Goal: Task Accomplishment & Management: Manage account settings

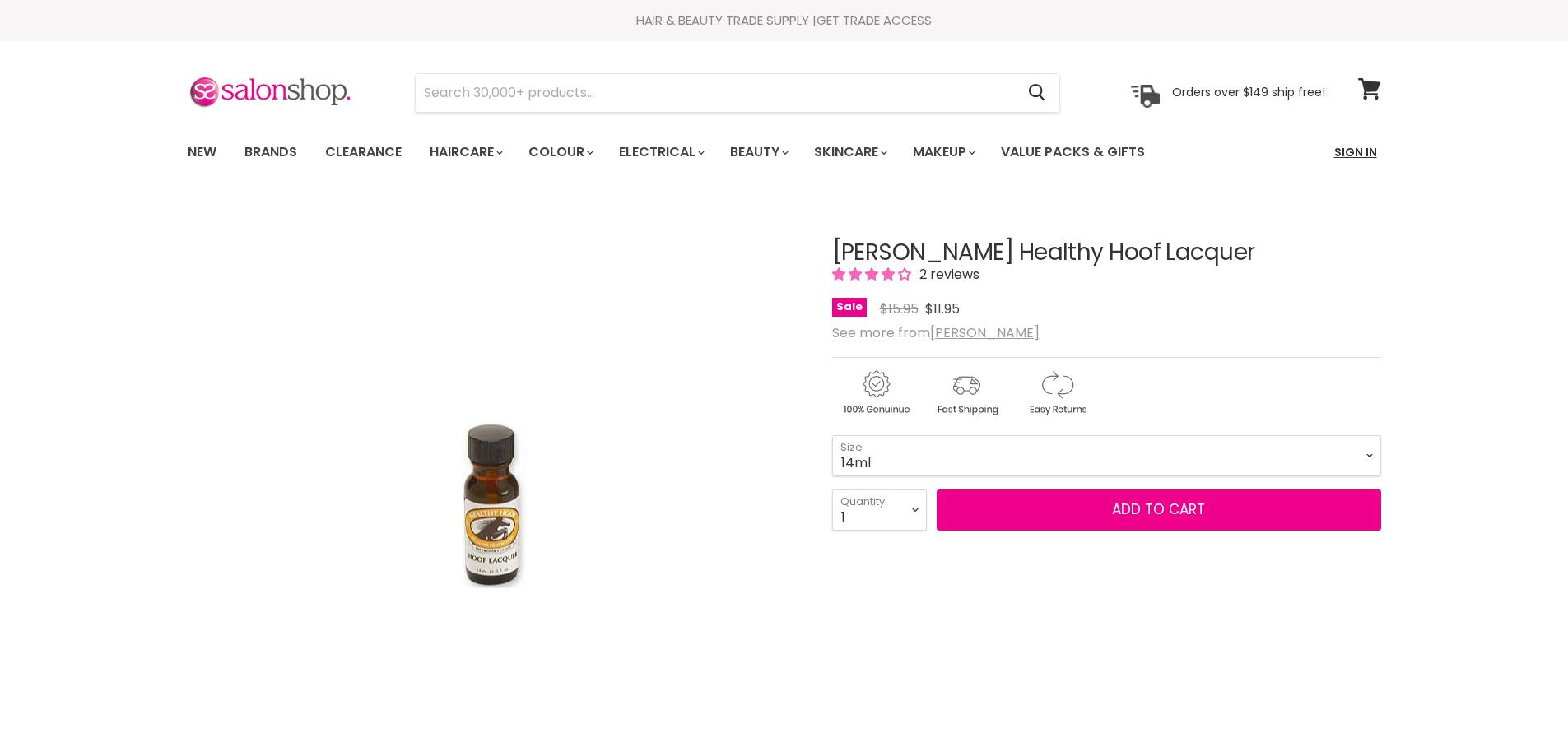
click at [1356, 156] on link "Sign In" at bounding box center [1355, 151] width 63 height 35
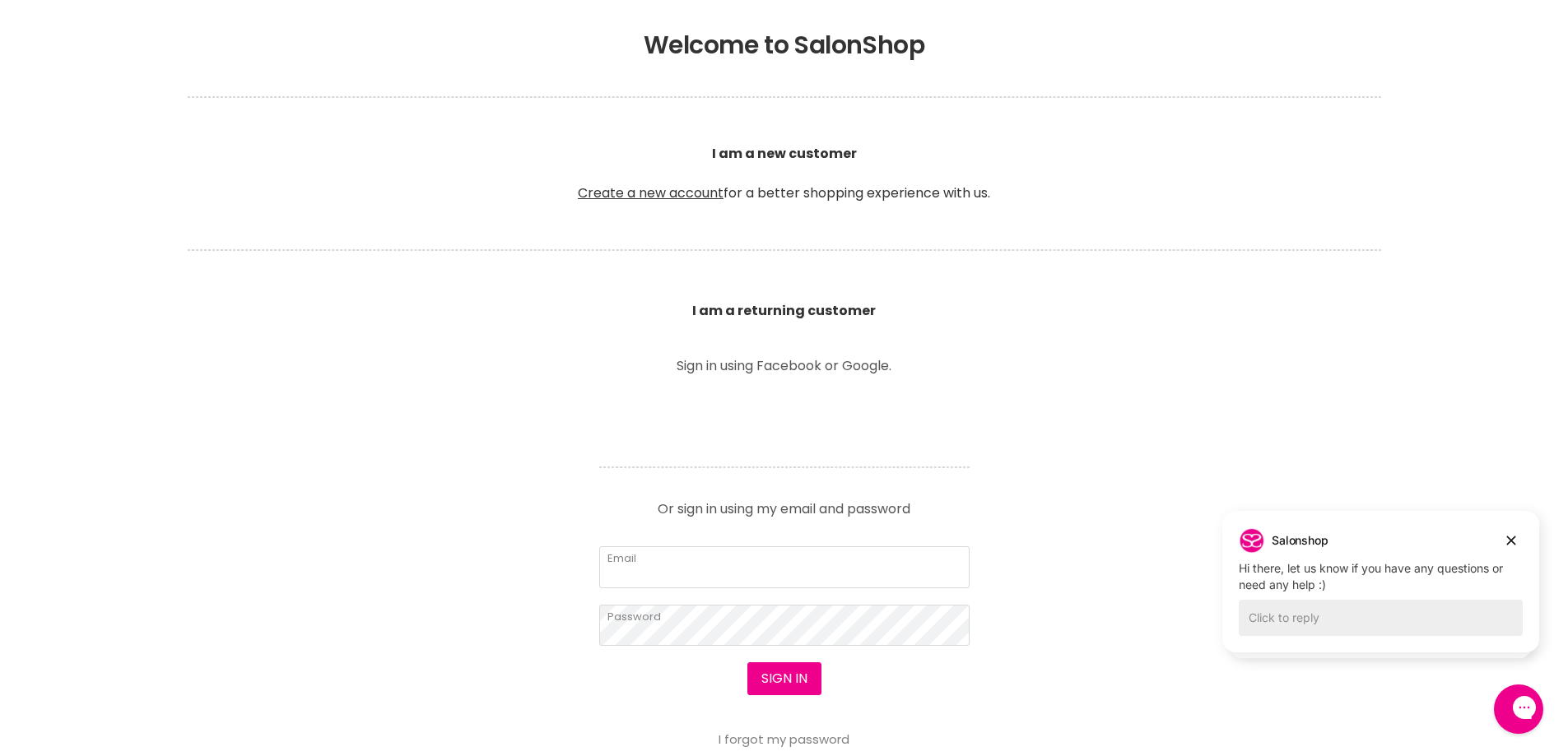
scroll to position [494, 0]
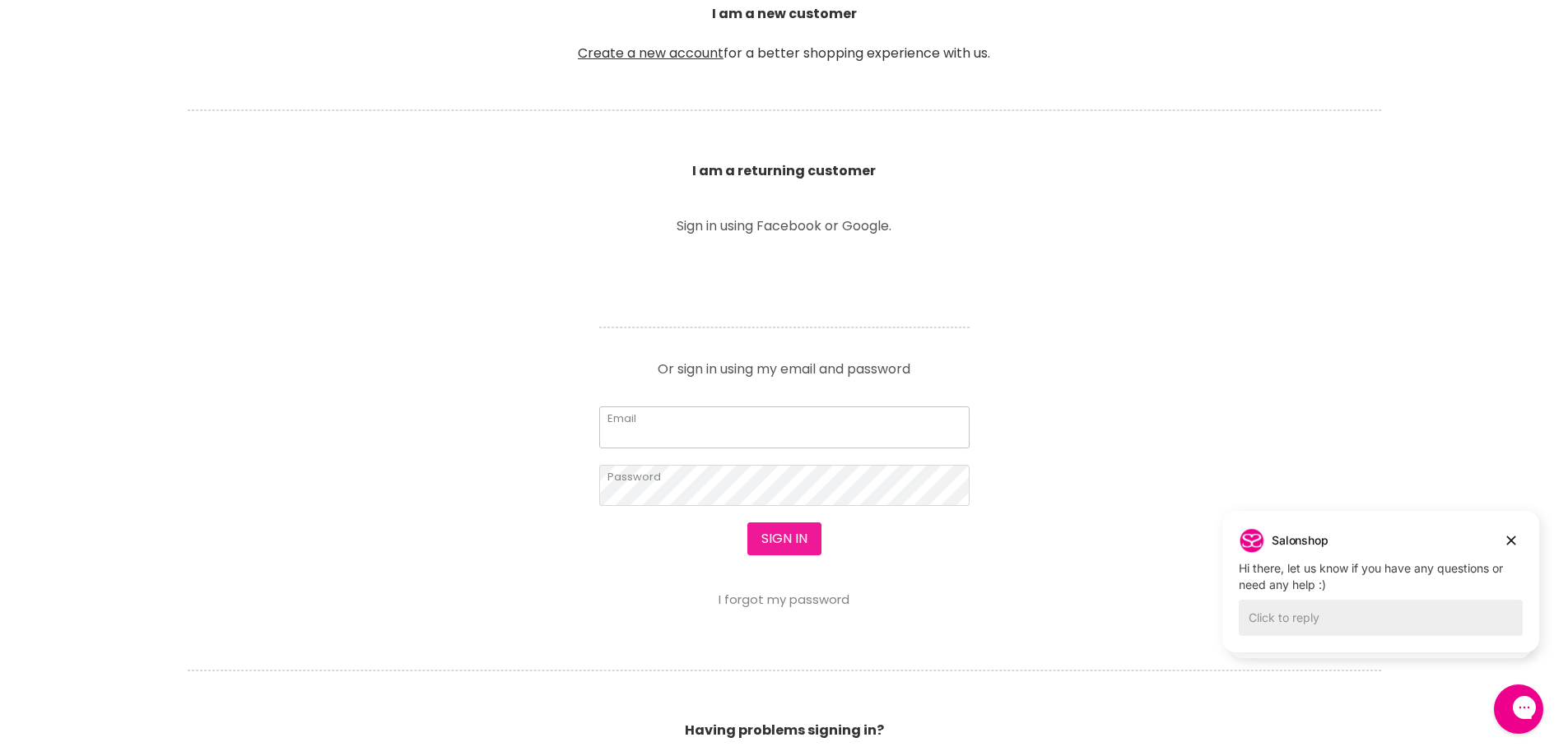
type input "[EMAIL_ADDRESS][DOMAIN_NAME]"
click at [783, 537] on button "Sign in" at bounding box center [784, 539] width 74 height 33
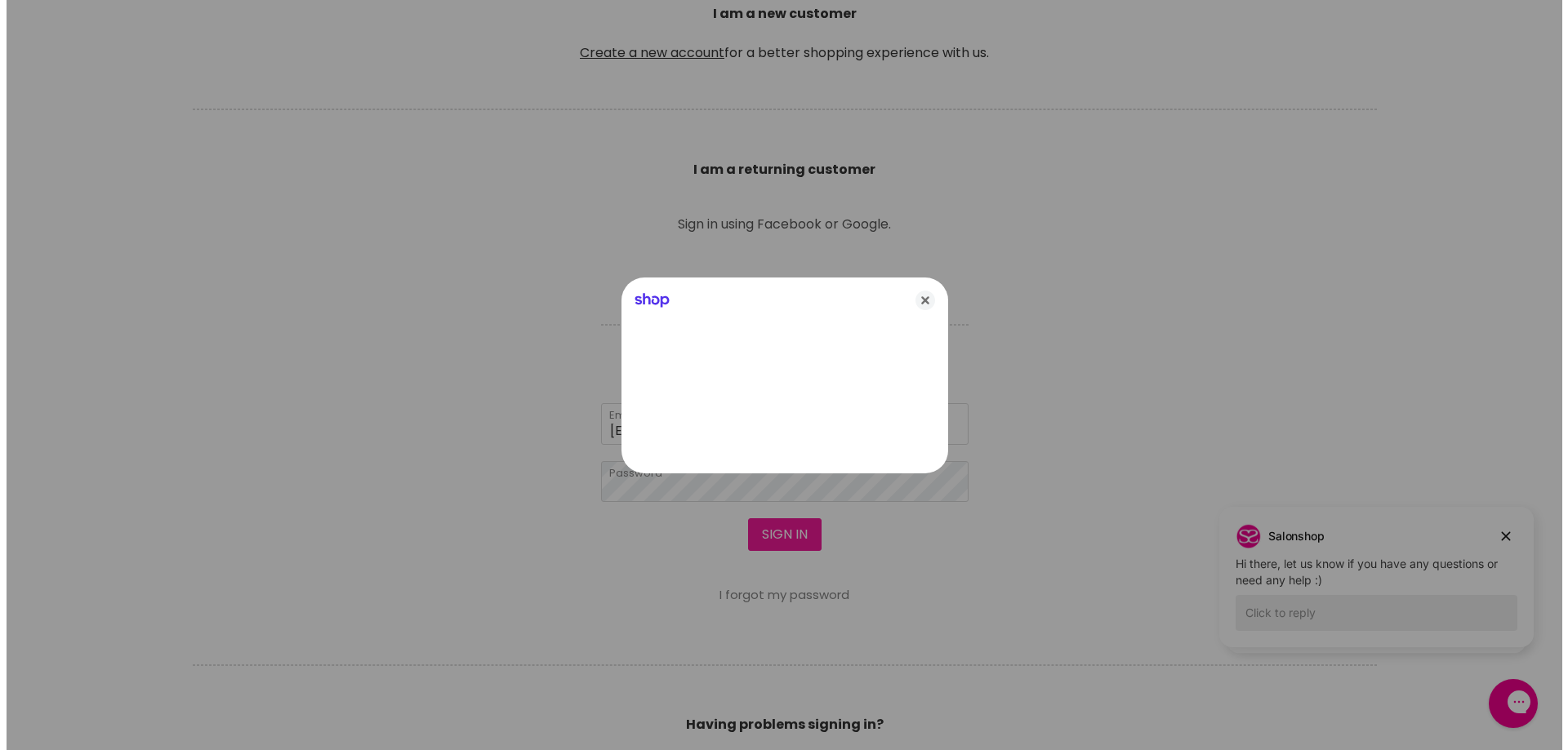
scroll to position [491, 0]
